Goal: Transaction & Acquisition: Purchase product/service

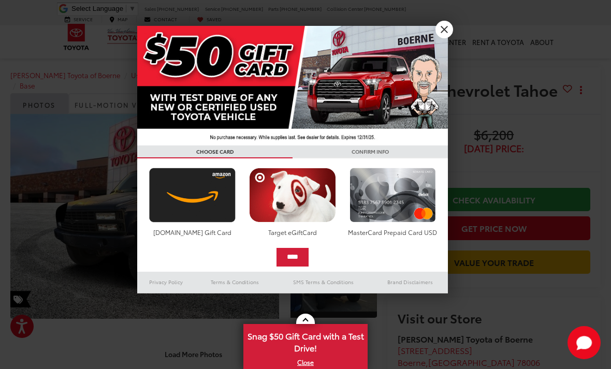
click at [442, 30] on link "X" at bounding box center [444, 30] width 18 height 18
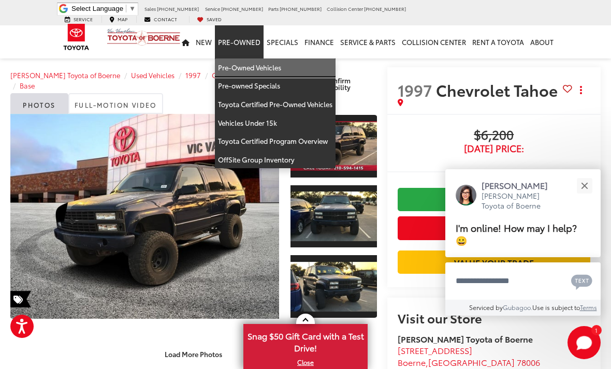
click at [268, 60] on link "Pre-Owned Vehicles" at bounding box center [275, 68] width 121 height 19
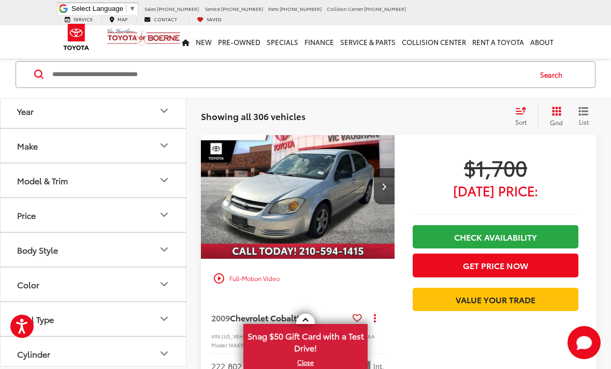
scroll to position [71, 0]
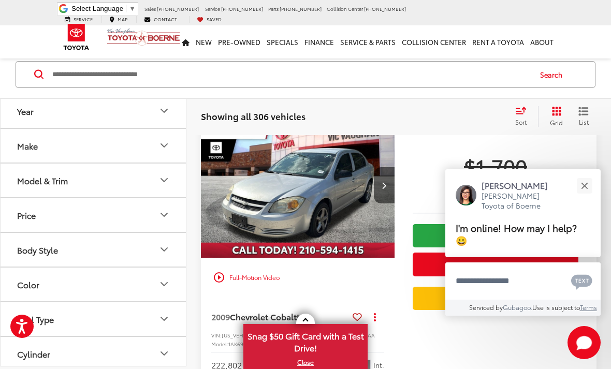
click at [558, 119] on span "Grid" at bounding box center [556, 122] width 13 height 9
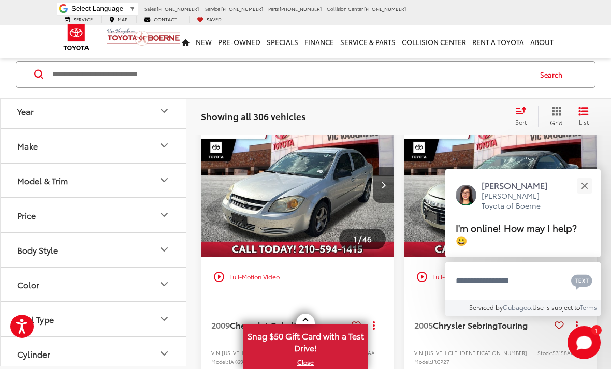
click at [583, 197] on button "Close" at bounding box center [584, 185] width 22 height 22
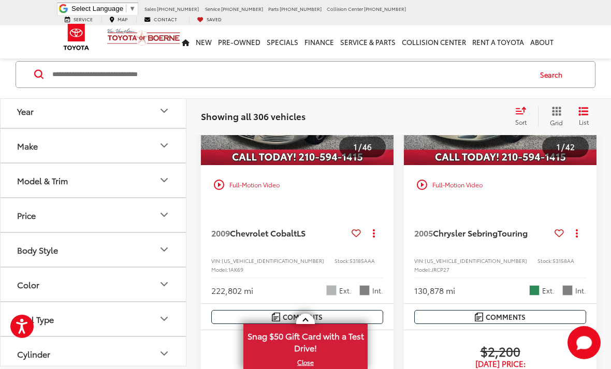
scroll to position [162, 0]
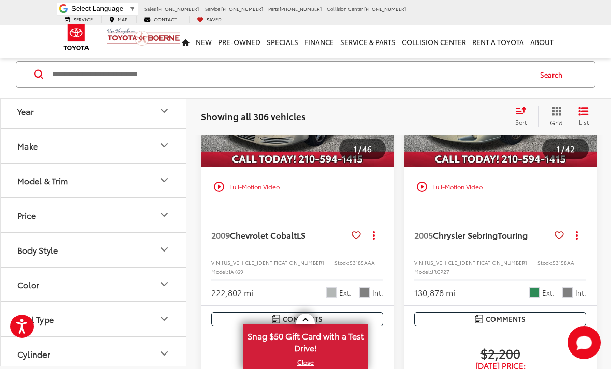
click at [307, 324] on link at bounding box center [305, 319] width 19 height 10
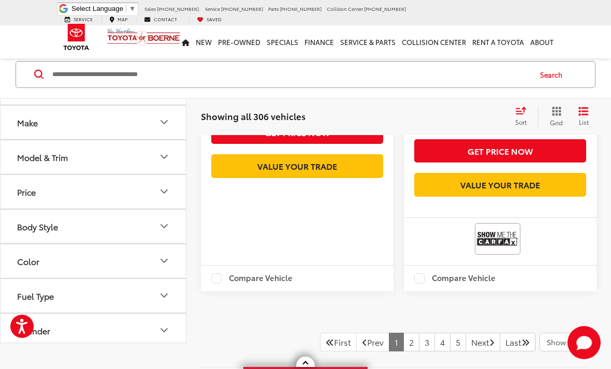
scroll to position [3292, 0]
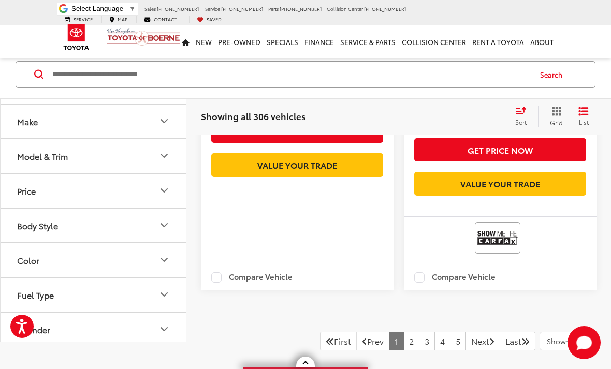
click at [403, 332] on link "2" at bounding box center [411, 341] width 16 height 19
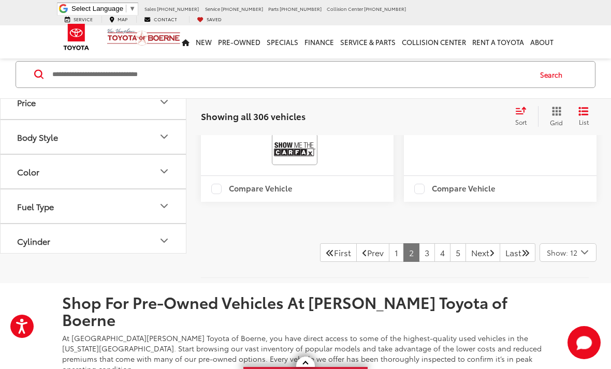
scroll to position [3399, 0]
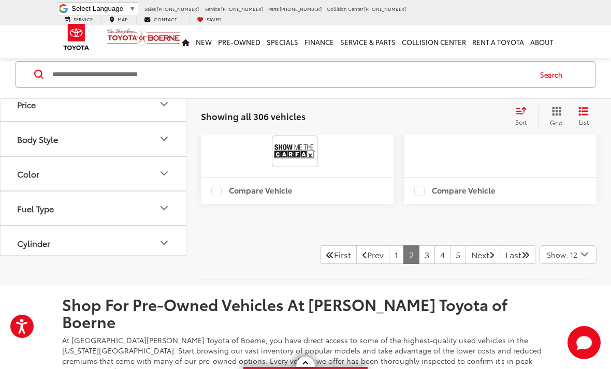
click at [419, 264] on link "3" at bounding box center [427, 254] width 16 height 19
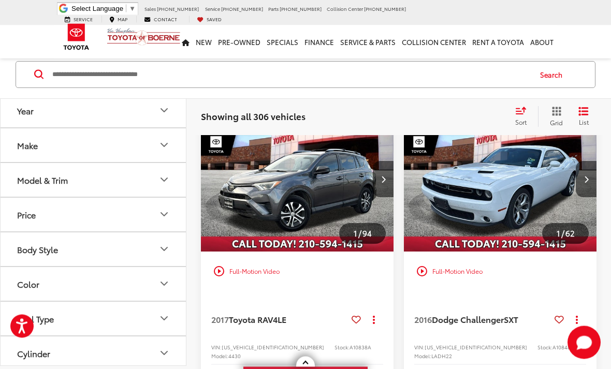
scroll to position [1805, 0]
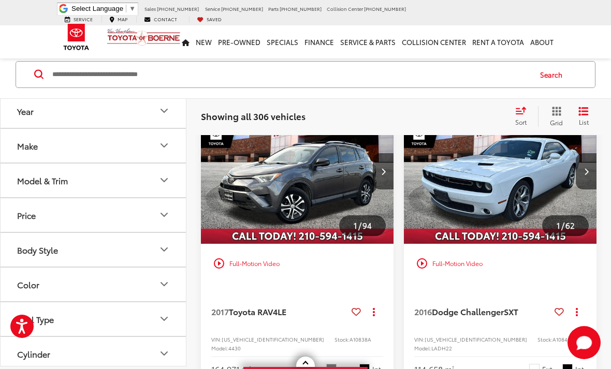
click at [378, 190] on button "Next image" at bounding box center [383, 171] width 21 height 36
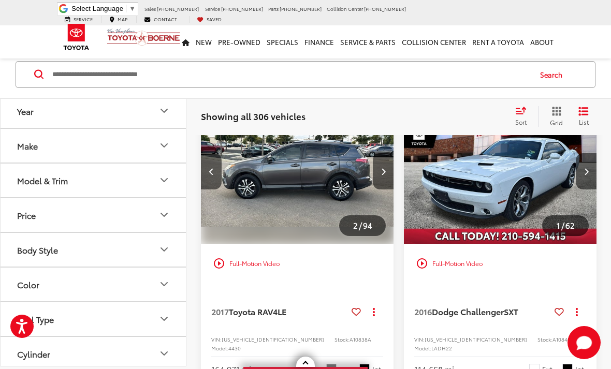
scroll to position [0, 194]
click at [381, 190] on button "Next image" at bounding box center [383, 171] width 21 height 36
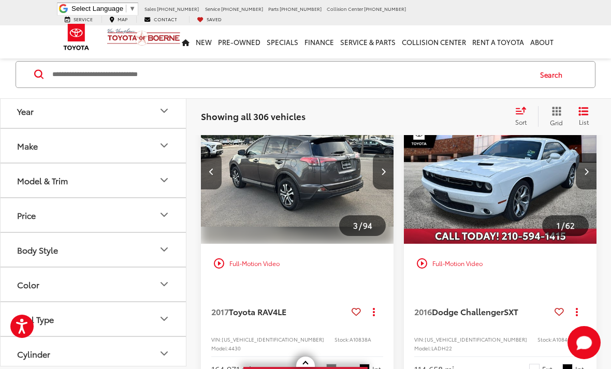
click at [376, 190] on button "Next image" at bounding box center [383, 171] width 21 height 36
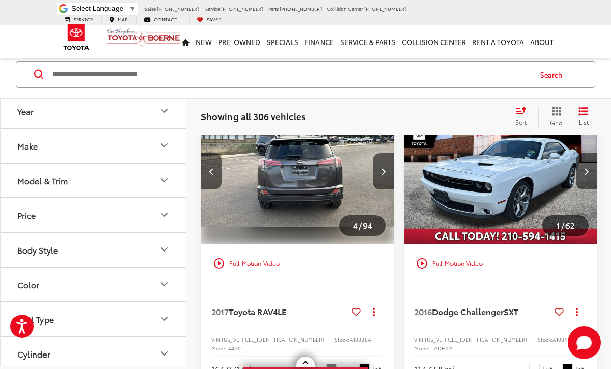
click at [385, 175] on icon "Next image" at bounding box center [383, 171] width 5 height 7
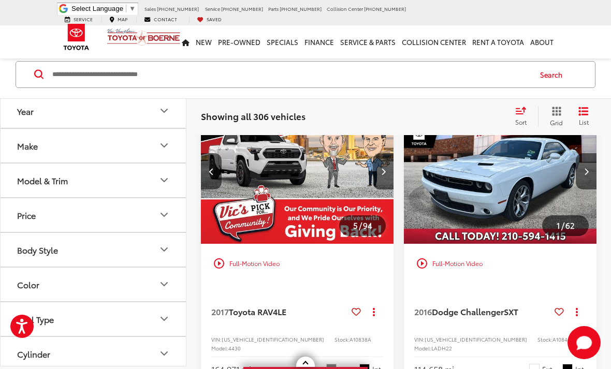
click at [383, 175] on icon "Next image" at bounding box center [383, 171] width 5 height 7
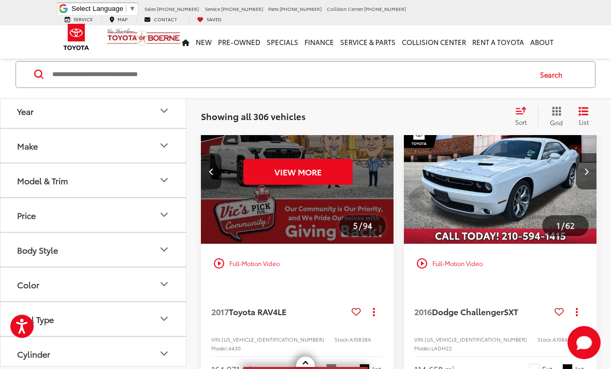
scroll to position [0, 971]
click at [212, 190] on button "Previous image" at bounding box center [211, 171] width 21 height 36
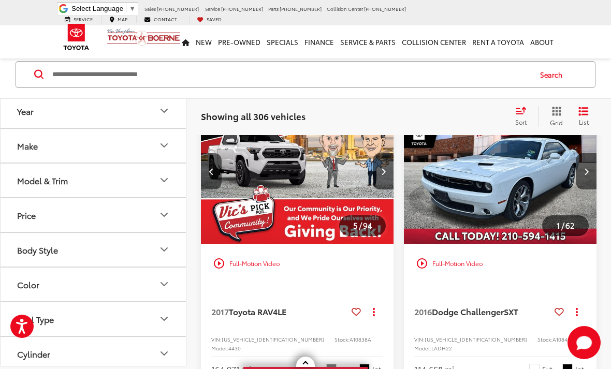
scroll to position [0, 777]
click at [223, 223] on img "2017 Toyota RAV4 LE 4" at bounding box center [297, 172] width 194 height 146
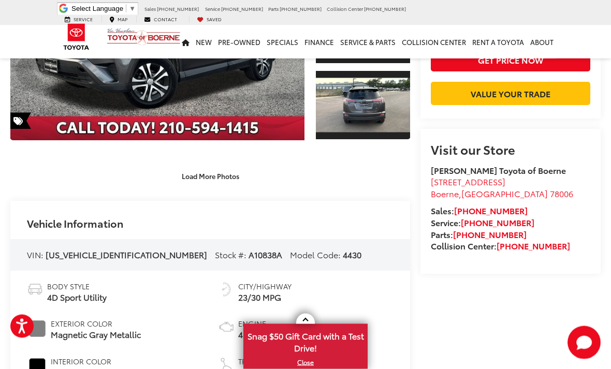
scroll to position [205, 0]
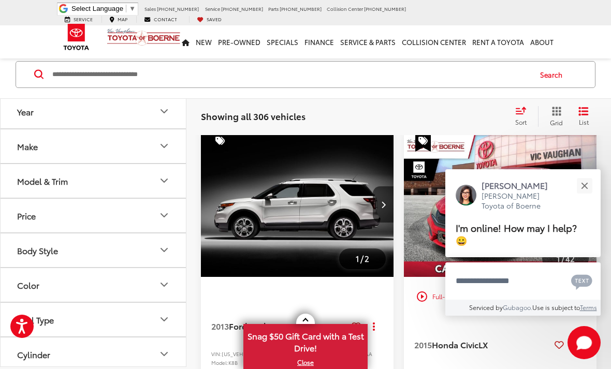
scroll to position [51, 0]
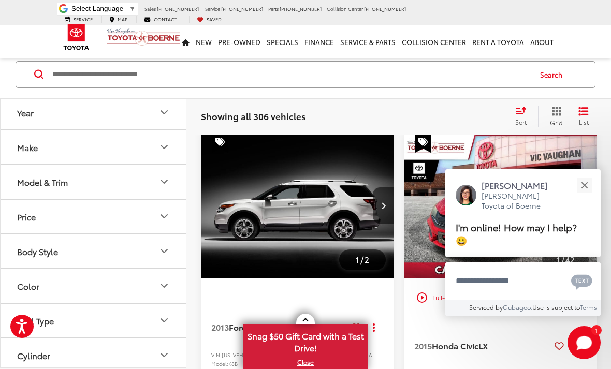
click at [591, 197] on button "Close" at bounding box center [584, 185] width 22 height 22
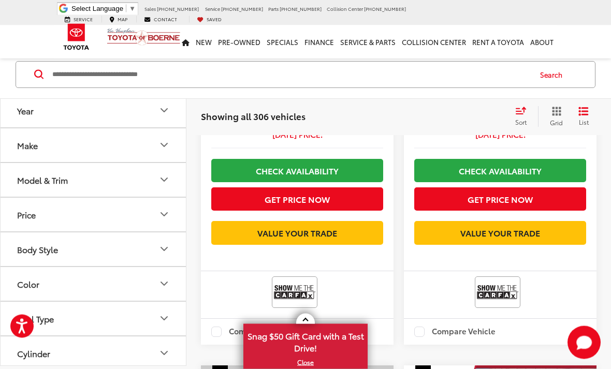
scroll to position [968, 0]
click at [306, 324] on link at bounding box center [305, 319] width 19 height 10
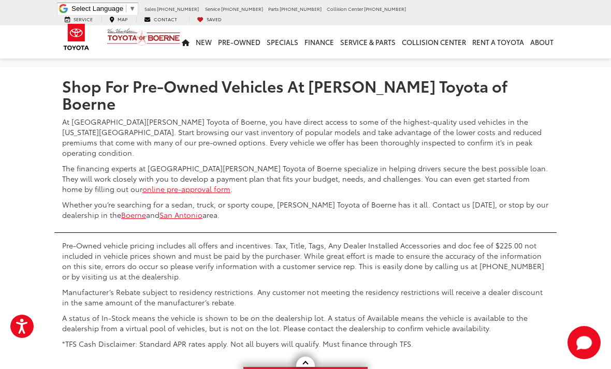
scroll to position [3584, 0]
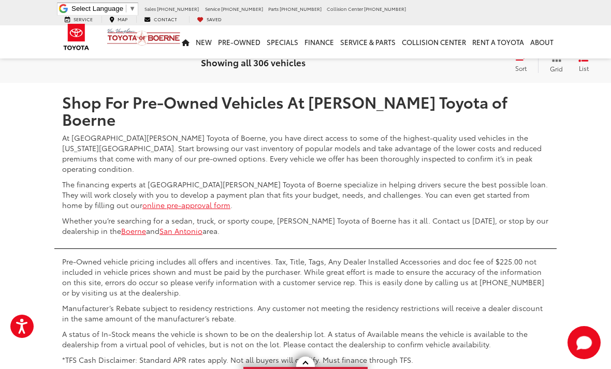
click at [434, 62] on link "4" at bounding box center [442, 52] width 16 height 19
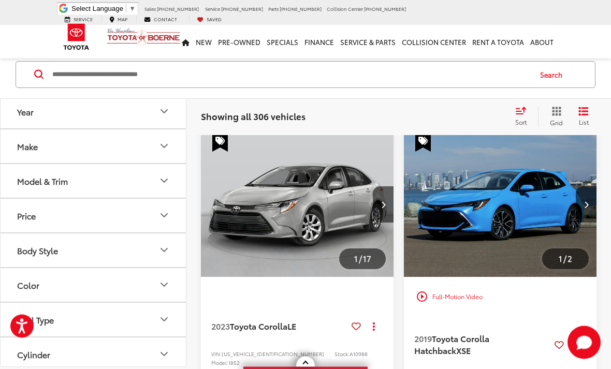
scroll to position [48, 0]
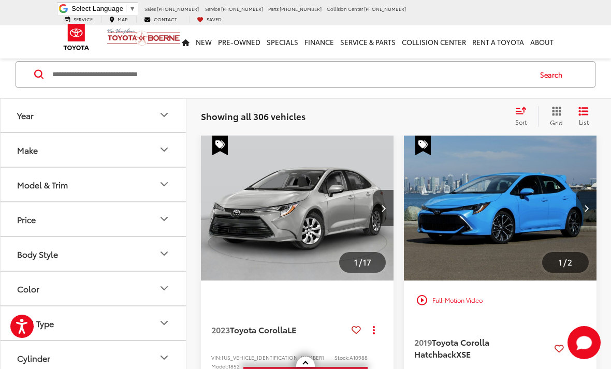
click at [514, 205] on img "2019 Toyota Corolla Hatchback XSE 0" at bounding box center [500, 209] width 194 height 146
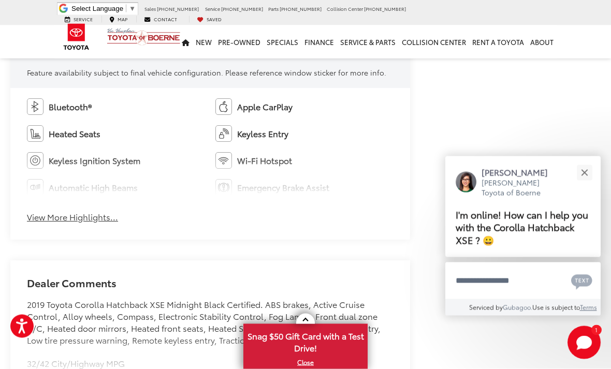
scroll to position [613, 0]
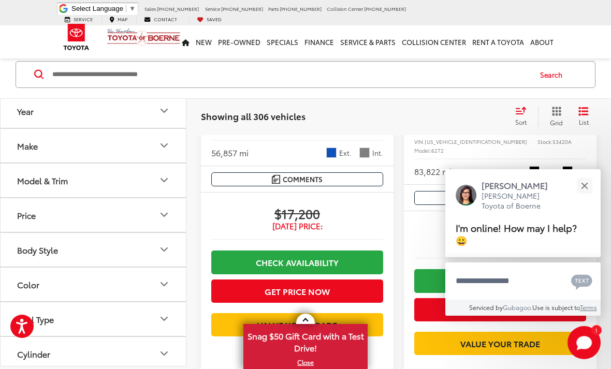
scroll to position [284, 0]
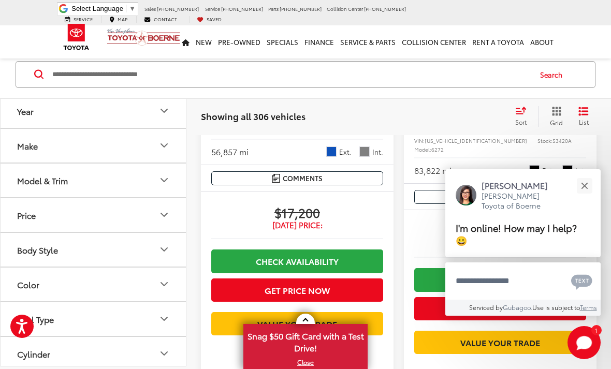
click at [581, 197] on button "Close" at bounding box center [584, 185] width 22 height 22
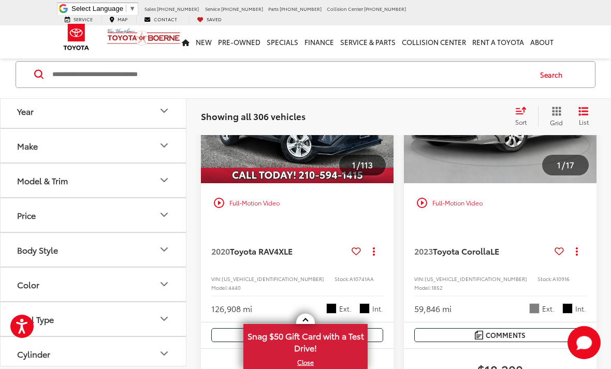
scroll to position [1252, 0]
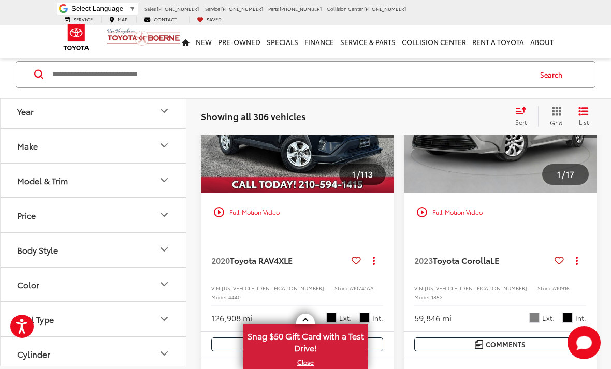
click at [308, 193] on img "2020 Toyota RAV4 XLE 0" at bounding box center [297, 121] width 194 height 146
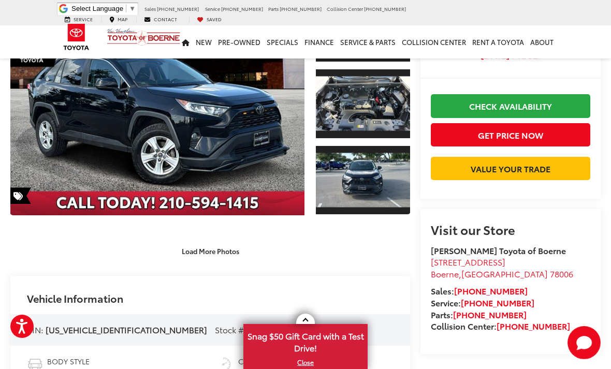
scroll to position [119, 0]
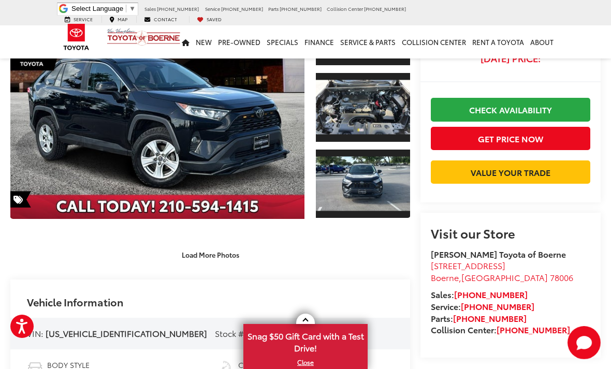
click at [197, 264] on button "Load More Photos" at bounding box center [210, 254] width 72 height 18
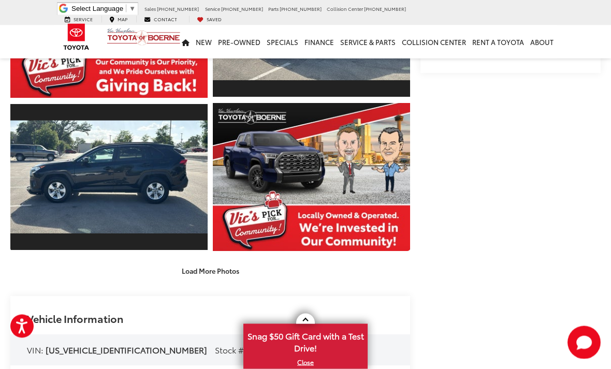
scroll to position [404, 0]
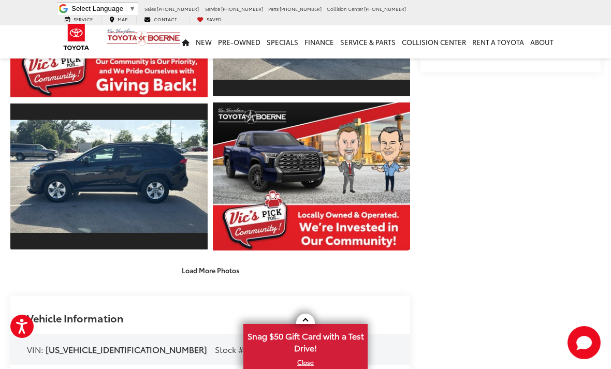
click at [187, 280] on button "Load More Photos" at bounding box center [210, 270] width 72 height 18
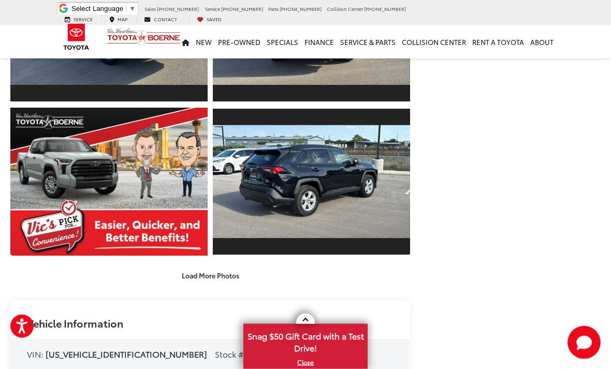
scroll to position [705, 0]
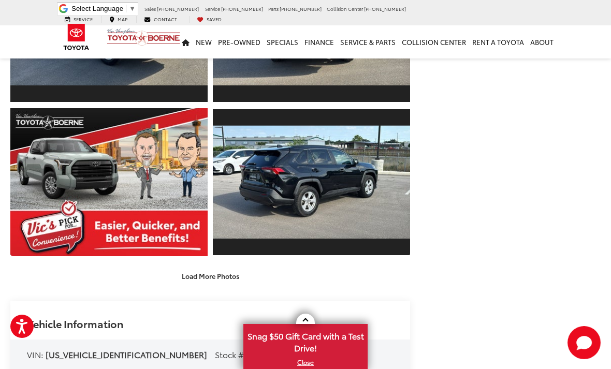
click at [177, 285] on button "Load More Photos" at bounding box center [210, 276] width 72 height 18
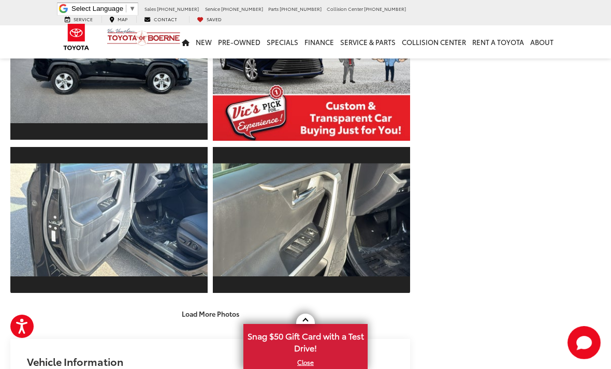
scroll to position [985, 0]
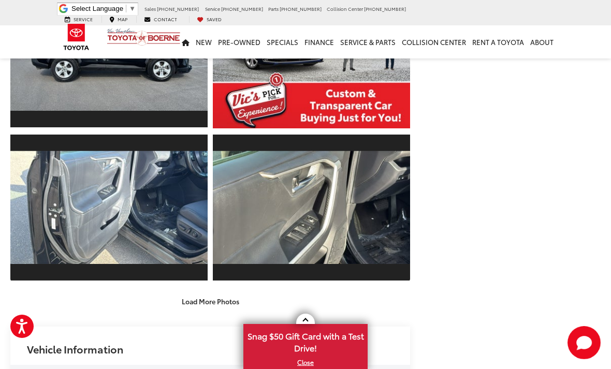
click at [192, 311] on button "Load More Photos" at bounding box center [210, 302] width 72 height 18
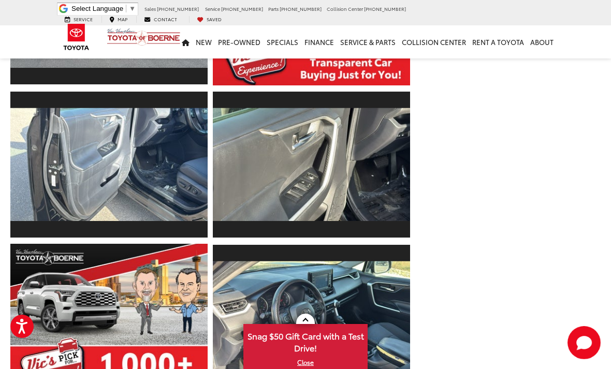
scroll to position [1213, 0]
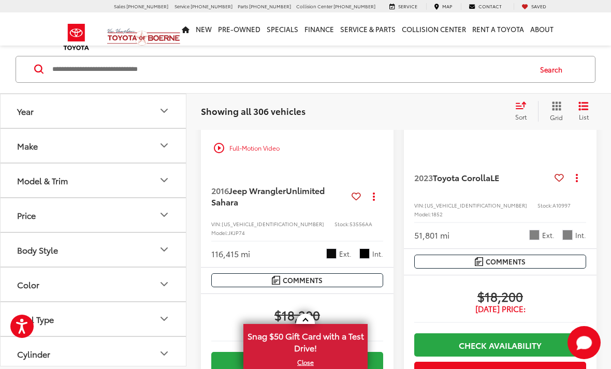
scroll to position [1868, 0]
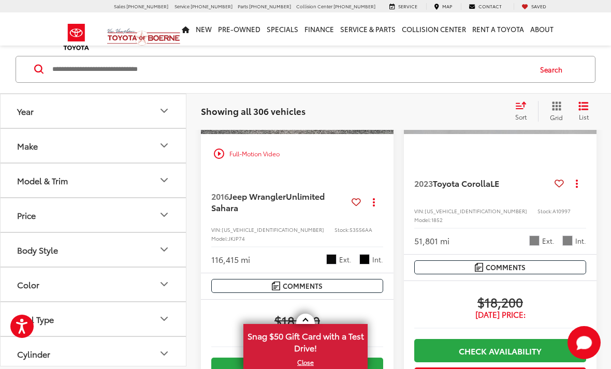
click at [380, 80] on button "Next image" at bounding box center [383, 61] width 21 height 36
click at [381, 65] on icon "Next image" at bounding box center [383, 61] width 5 height 7
click at [377, 80] on button "Next image" at bounding box center [383, 61] width 21 height 36
click at [386, 80] on button "Next image" at bounding box center [383, 61] width 21 height 36
click at [381, 65] on icon "Next image" at bounding box center [383, 61] width 5 height 7
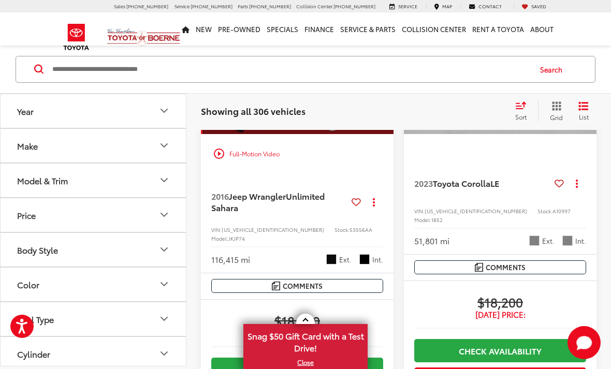
scroll to position [0, 970]
click at [377, 135] on div "View More" at bounding box center [298, 62] width 194 height 146
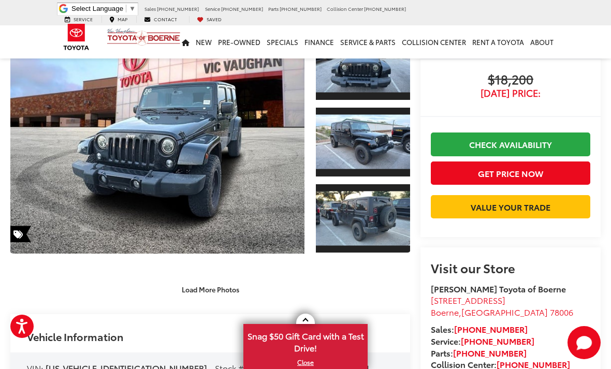
click at [203, 297] on button "Load More Photos" at bounding box center [210, 289] width 72 height 18
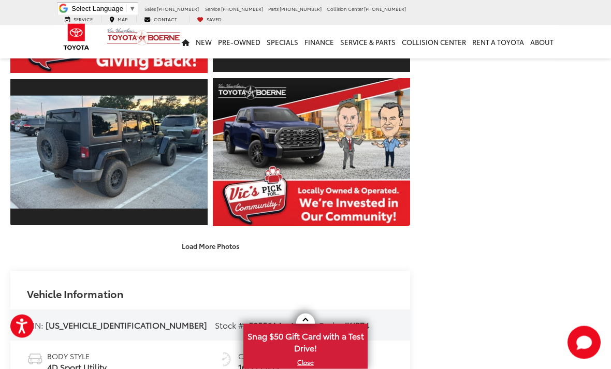
scroll to position [428, 0]
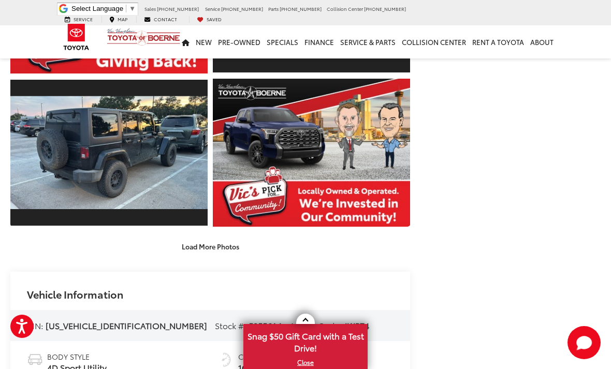
click at [215, 256] on button "Load More Photos" at bounding box center [210, 247] width 72 height 18
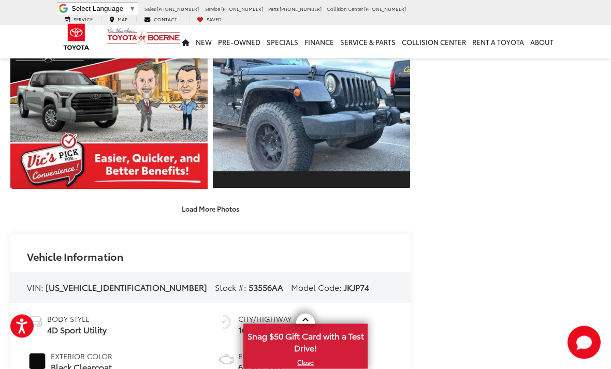
scroll to position [781, 0]
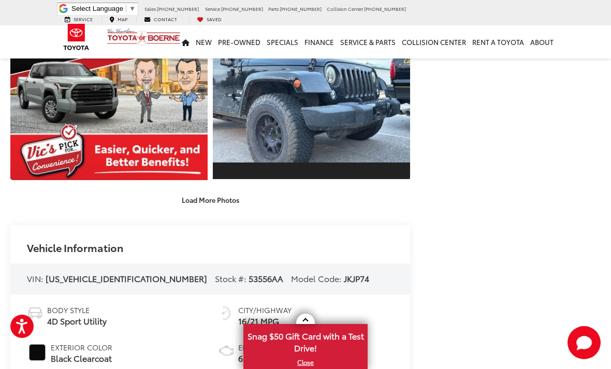
click at [193, 209] on button "Load More Photos" at bounding box center [210, 200] width 72 height 18
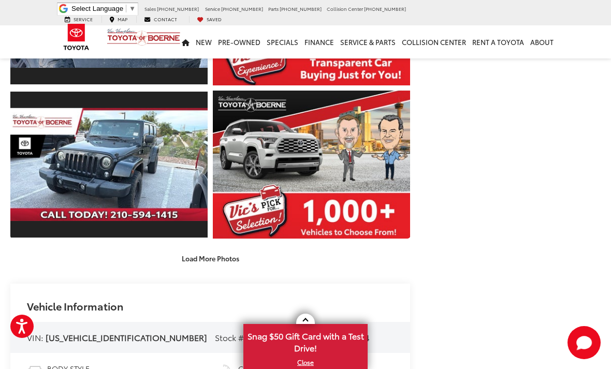
scroll to position [1039, 0]
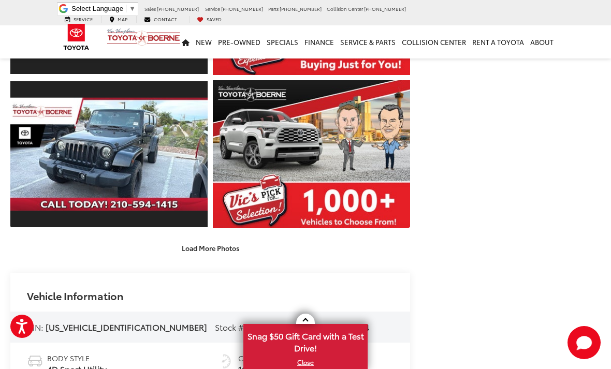
click at [196, 257] on button "Load More Photos" at bounding box center [210, 248] width 72 height 18
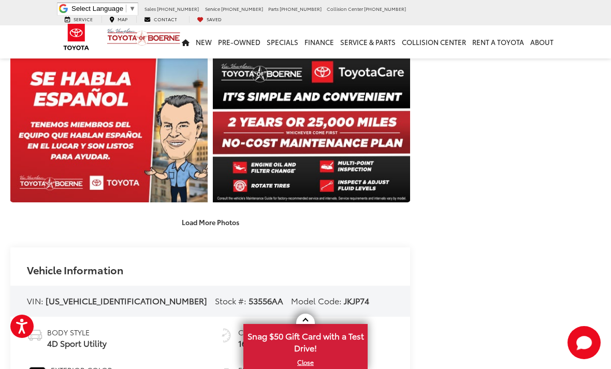
click at [183, 231] on button "Load More Photos" at bounding box center [210, 222] width 72 height 18
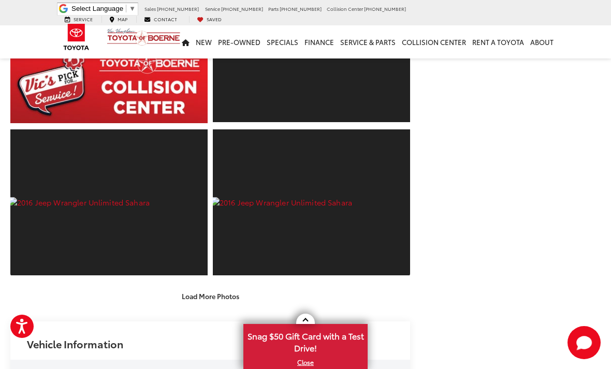
scroll to position [1606, 0]
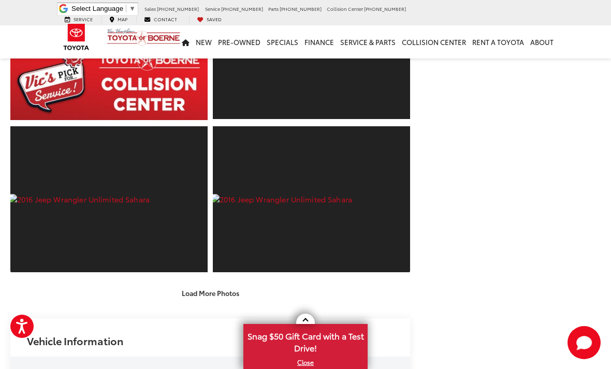
click at [196, 302] on button "Load More Photos" at bounding box center [210, 293] width 72 height 18
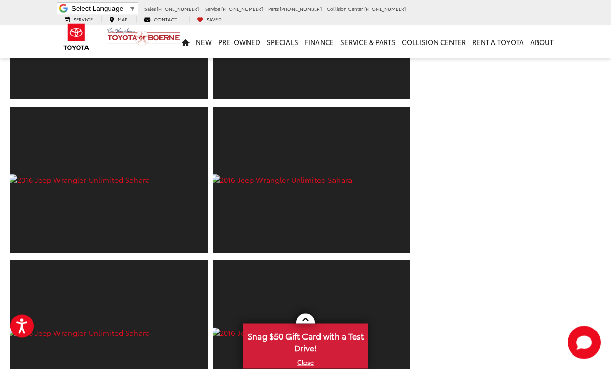
scroll to position [1841, 0]
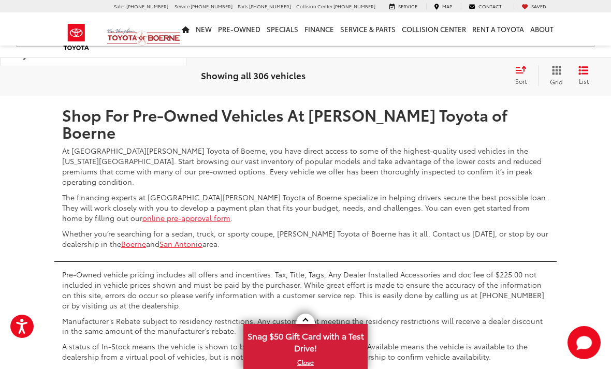
scroll to position [3603, 0]
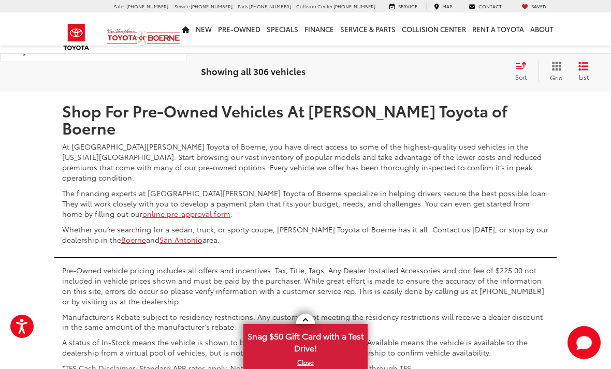
click at [434, 70] on link "5" at bounding box center [442, 61] width 16 height 19
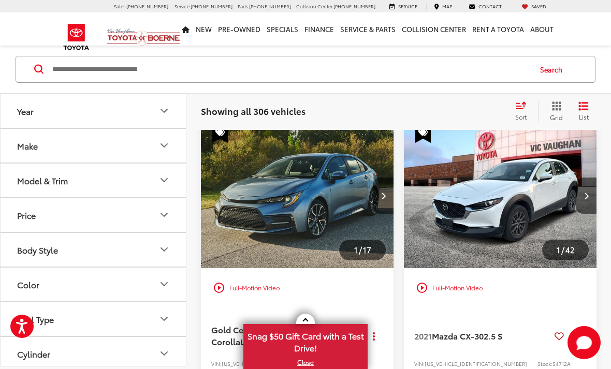
scroll to position [63, 0]
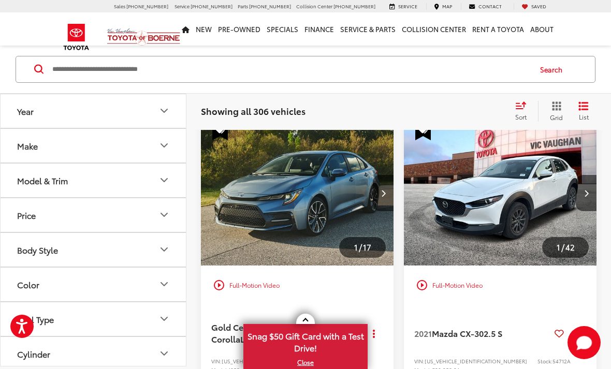
click at [590, 186] on button "Next image" at bounding box center [586, 193] width 21 height 36
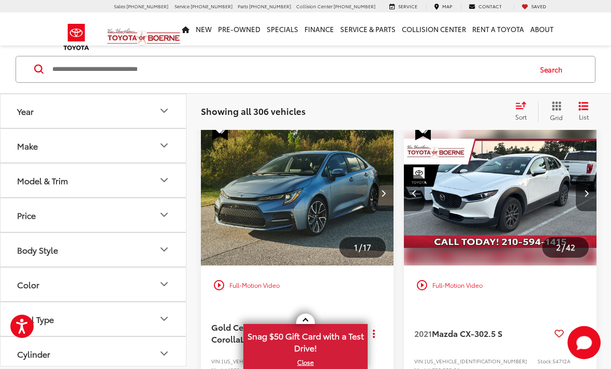
click at [585, 196] on icon "Next image" at bounding box center [586, 193] width 5 height 7
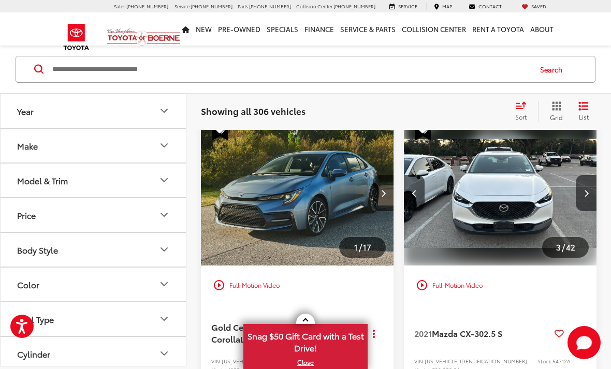
click at [581, 192] on button "Next image" at bounding box center [586, 193] width 21 height 36
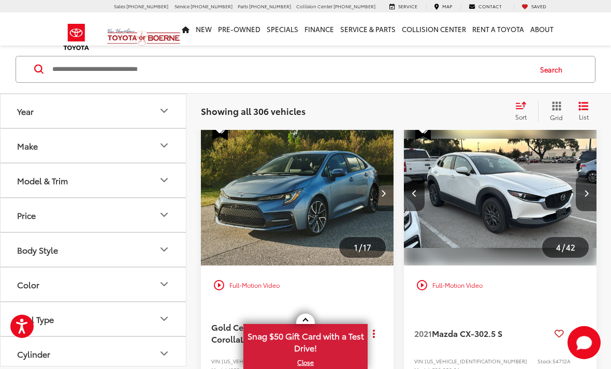
click at [584, 193] on icon "Next image" at bounding box center [586, 193] width 5 height 7
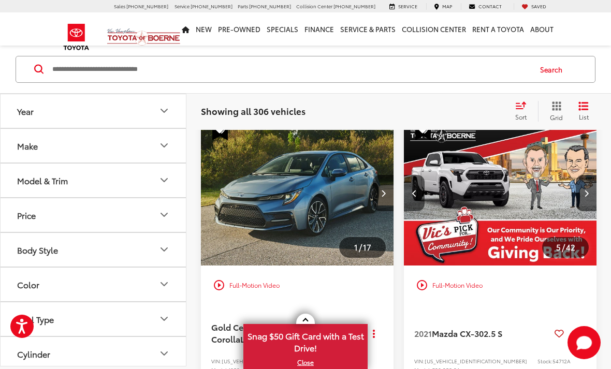
click at [585, 194] on icon "Next image" at bounding box center [586, 193] width 5 height 7
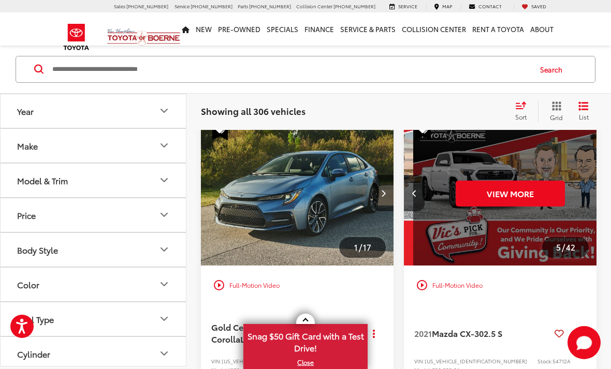
scroll to position [0, 971]
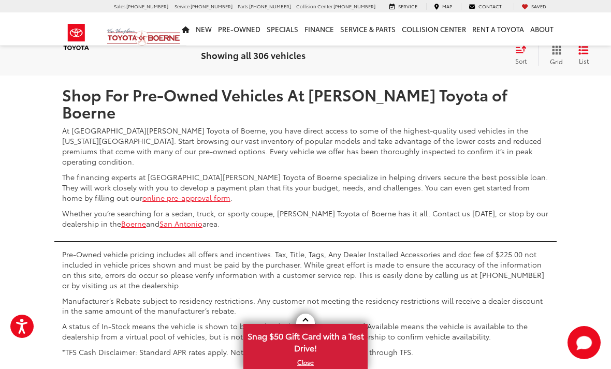
click at [434, 54] on link "6" at bounding box center [442, 45] width 16 height 19
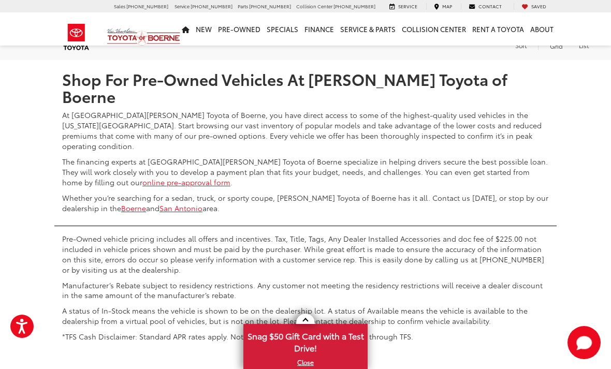
scroll to position [3574, 0]
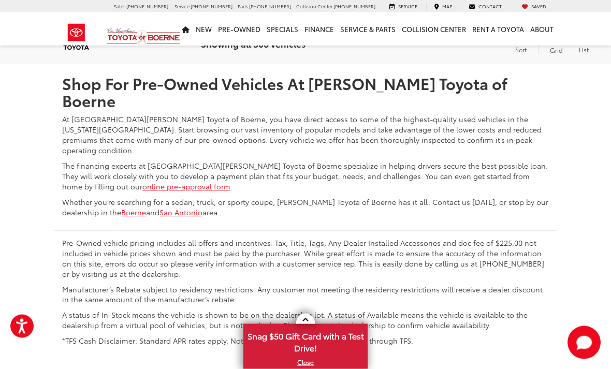
click at [419, 43] on link "6" at bounding box center [427, 34] width 16 height 19
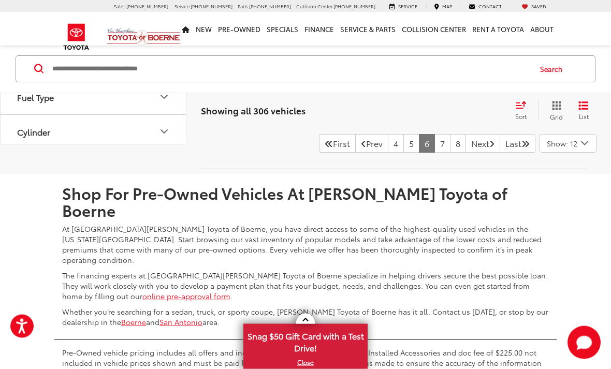
scroll to position [3465, 0]
click at [42, 45] on button "Body Style" at bounding box center [94, 28] width 186 height 34
click at [21, 108] on label "Super Cab (1)" at bounding box center [43, 99] width 61 height 17
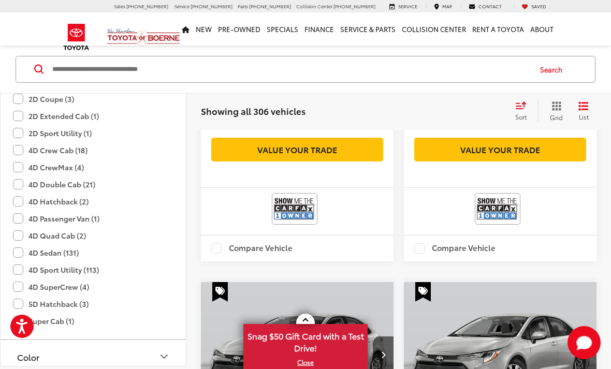
scroll to position [52, 0]
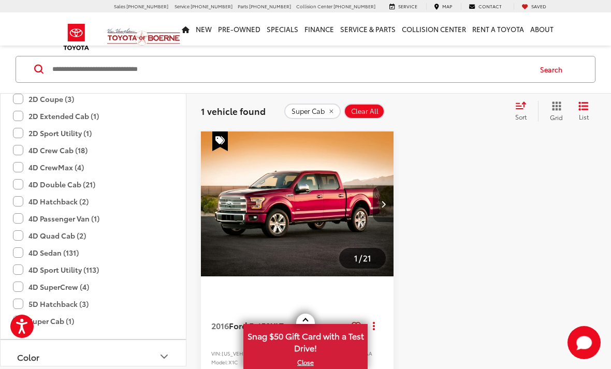
click at [22, 303] on label "5D Hatchback (3)" at bounding box center [51, 304] width 76 height 17
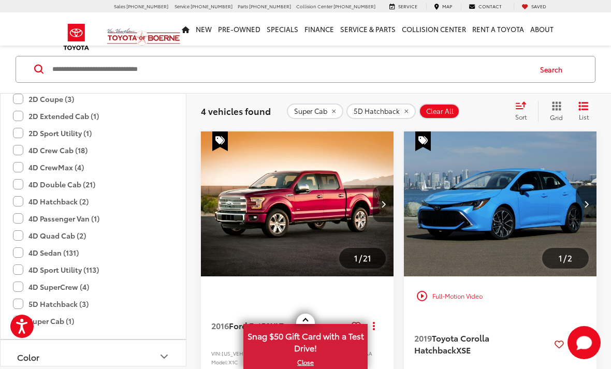
click at [26, 282] on label "4D SuperCrew (4)" at bounding box center [51, 287] width 76 height 17
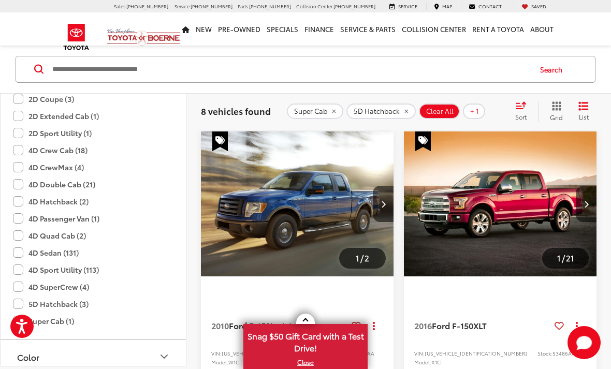
click at [21, 266] on label "4D Sport Utility (113)" at bounding box center [56, 269] width 86 height 17
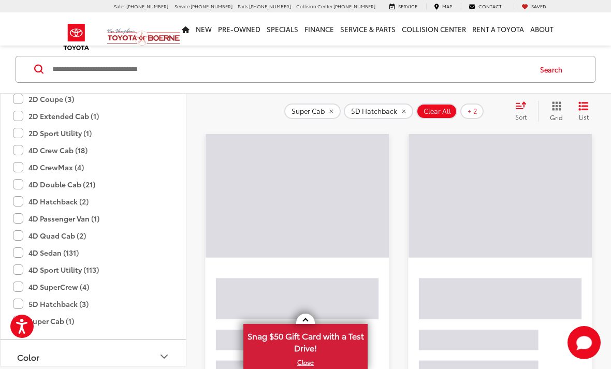
click at [22, 236] on label "4D Quad Cab (2)" at bounding box center [49, 235] width 73 height 17
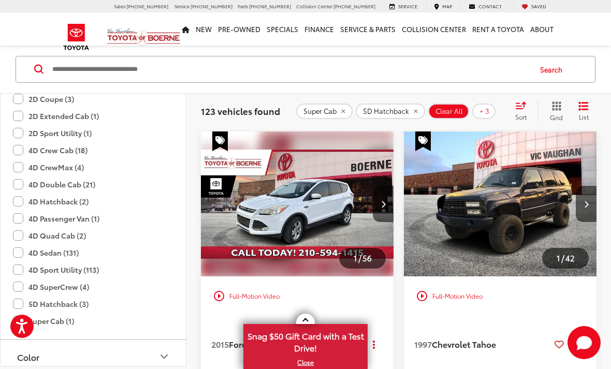
click at [22, 185] on label "4D Double Cab (21)" at bounding box center [54, 184] width 82 height 17
click at [21, 169] on label "4D CrewMax (4)" at bounding box center [48, 167] width 71 height 17
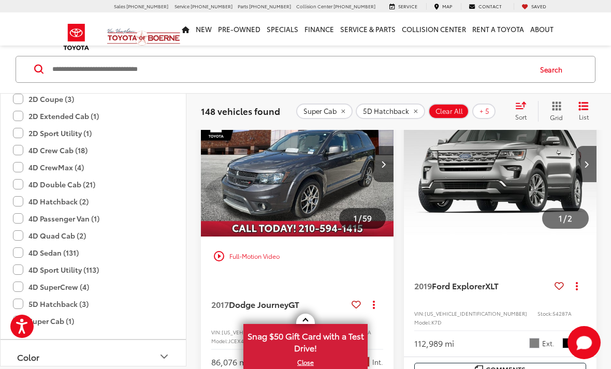
scroll to position [2889, 0]
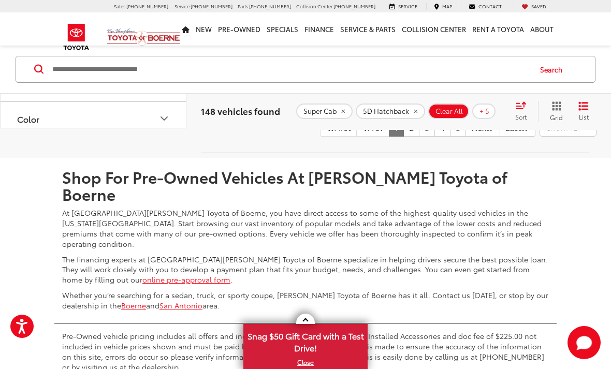
click at [403, 137] on link "2" at bounding box center [411, 127] width 16 height 19
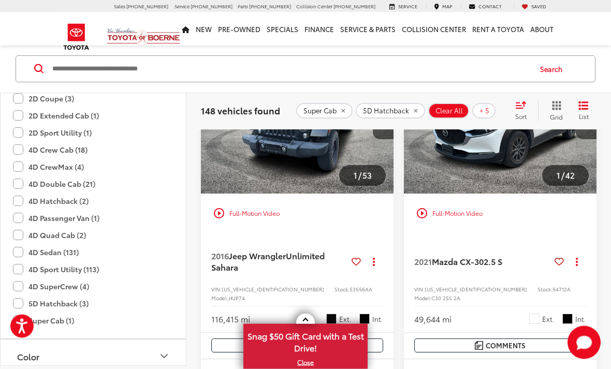
scroll to position [1855, 0]
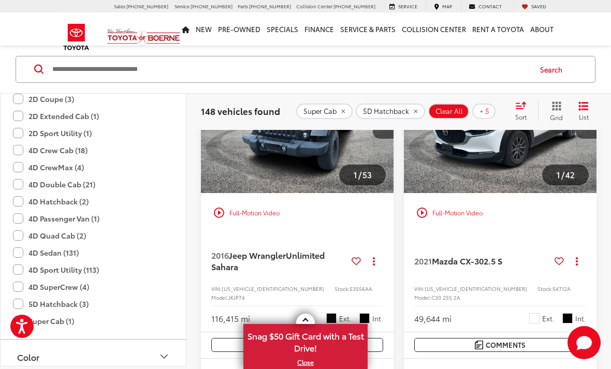
click at [502, 171] on img "2021 Mazda Mazda CX-30 2.5 S 0" at bounding box center [500, 121] width 194 height 146
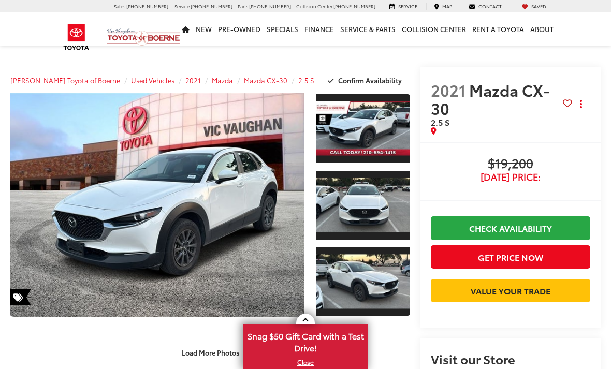
click at [194, 343] on button "Load More Photos" at bounding box center [210, 352] width 72 height 18
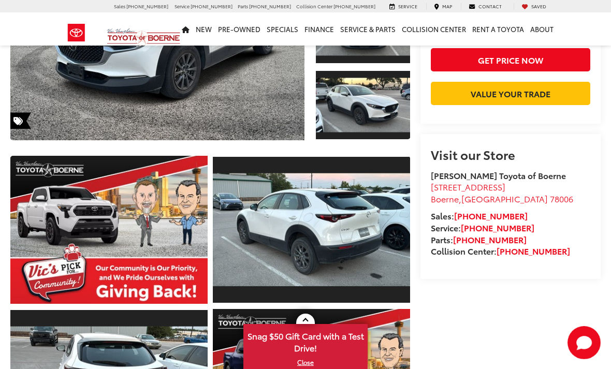
scroll to position [222, 0]
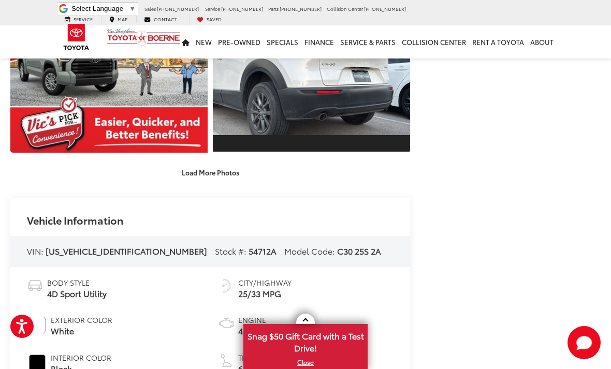
scroll to position [809, 0]
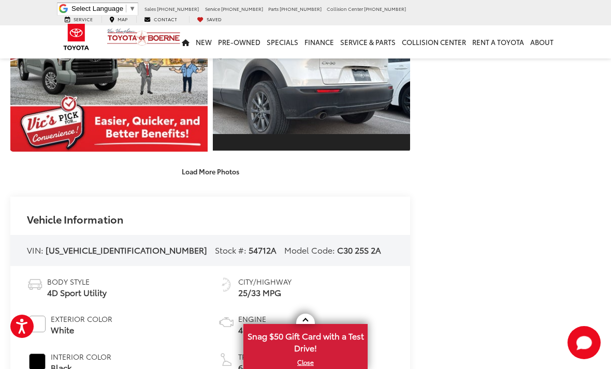
click at [169, 181] on div "Load More Photos" at bounding box center [210, 172] width 400 height 18
click at [191, 181] on button "Load More Photos" at bounding box center [210, 172] width 72 height 18
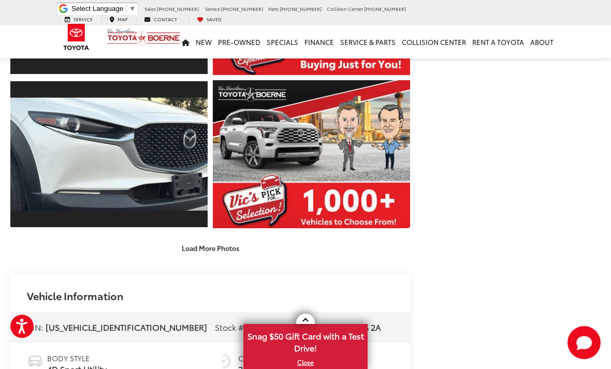
scroll to position [1038, 0]
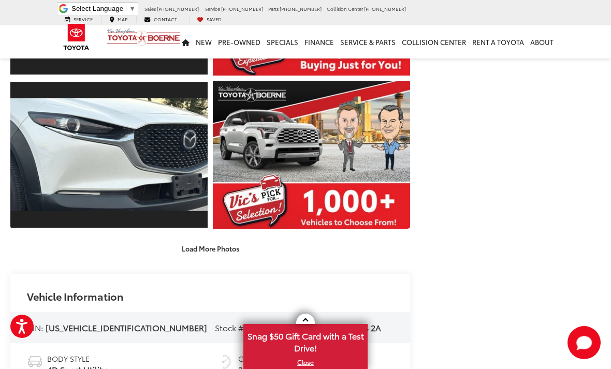
click at [200, 258] on button "Load More Photos" at bounding box center [210, 249] width 72 height 18
click at [0, 0] on link "Expand Photo 16" at bounding box center [0, 0] width 0 height 0
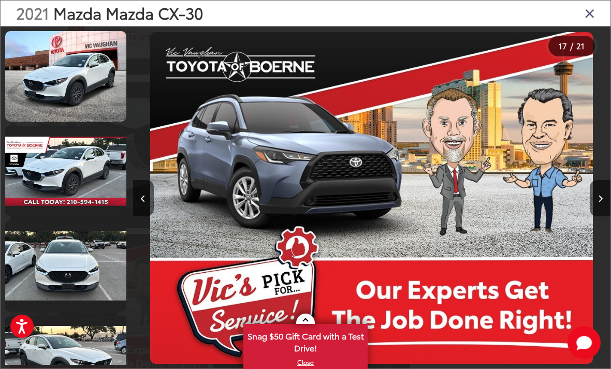
scroll to position [-1, 0]
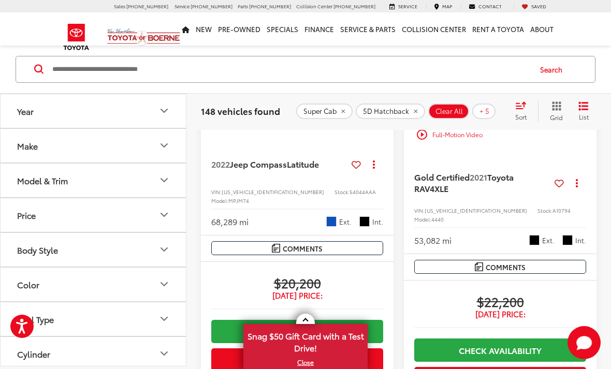
scroll to position [2431, 0]
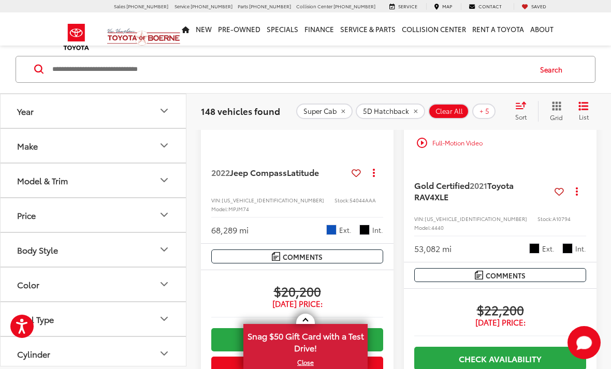
click at [258, 124] on img "2022 Jeep Compass Latitude 0" at bounding box center [297, 51] width 194 height 146
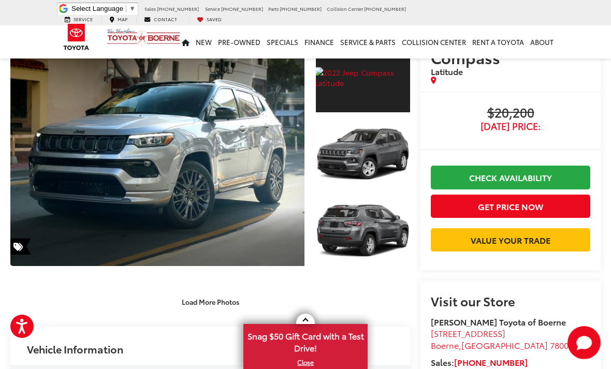
scroll to position [50, 0]
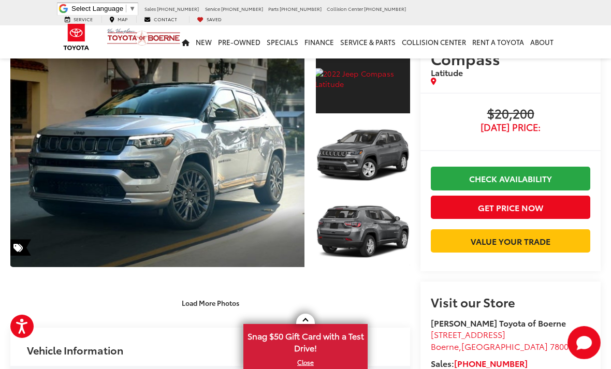
click at [210, 306] on button "Load More Photos" at bounding box center [210, 303] width 72 height 18
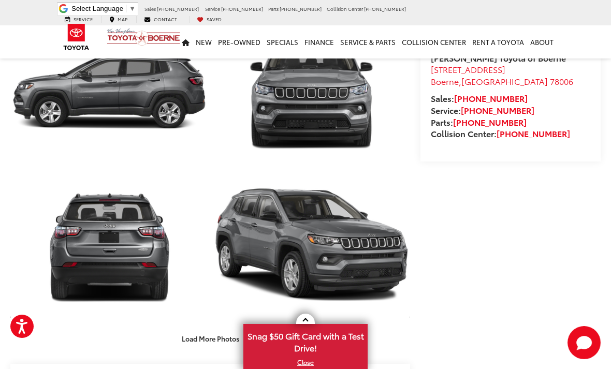
scroll to position [315, 0]
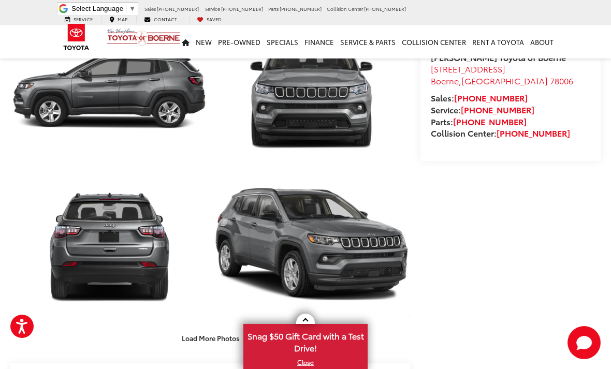
click at [194, 344] on button "Load More Photos" at bounding box center [210, 338] width 72 height 18
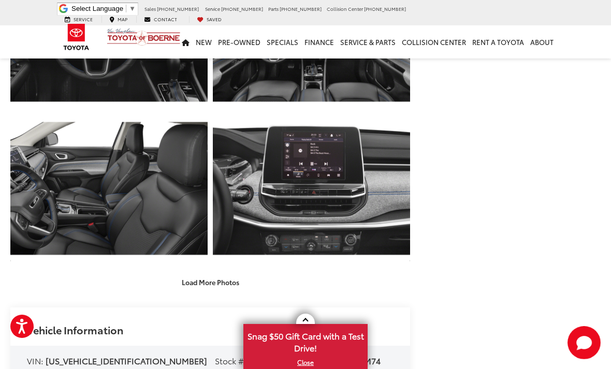
scroll to position [688, 0]
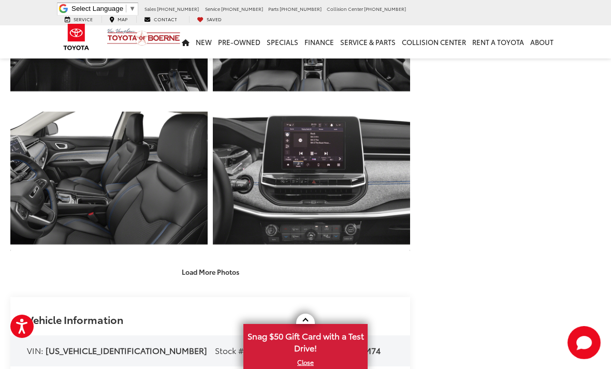
click at [183, 281] on button "Load More Photos" at bounding box center [210, 272] width 72 height 18
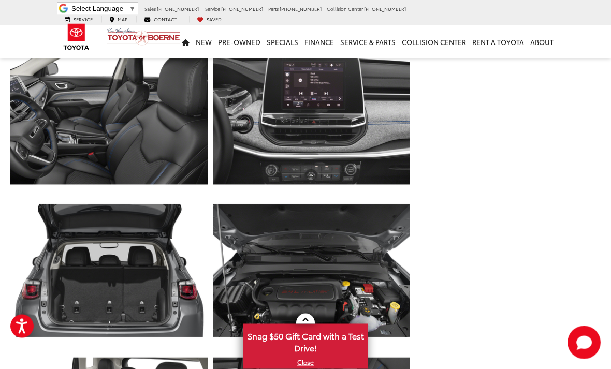
scroll to position [724, 0]
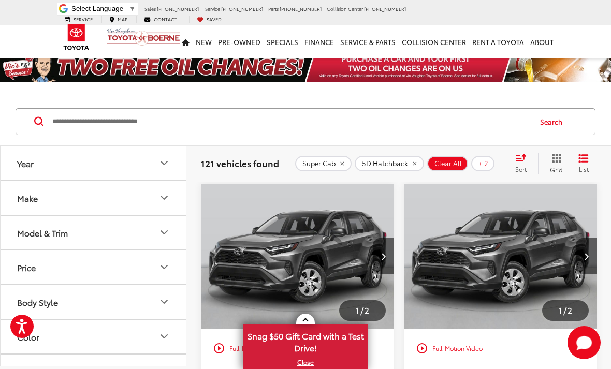
scroll to position [85, 0]
